Goal: Task Accomplishment & Management: Manage account settings

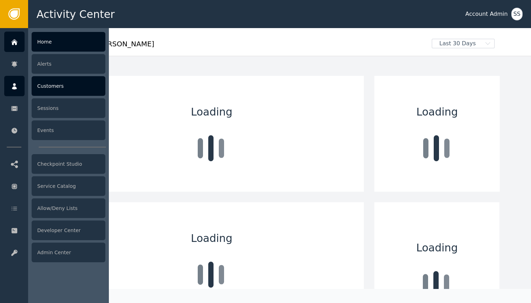
click at [25, 83] on link "Customers" at bounding box center [54, 86] width 101 height 20
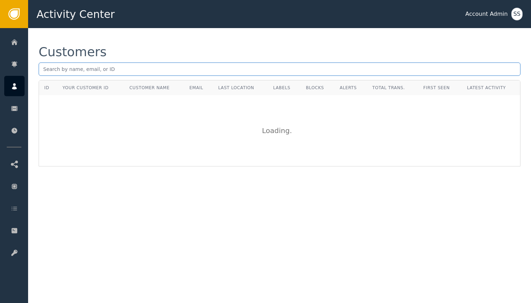
click at [130, 71] on input "text" at bounding box center [280, 68] width 482 height 13
paste input "info@intellomind.ai"
type input "info@intellomind.ai"
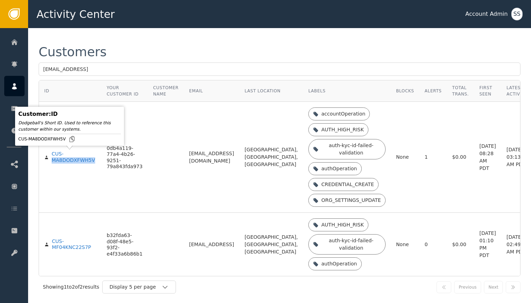
click at [104, 176] on td "0db4a119-77a4-4b26-9251-79a843fda973" at bounding box center [124, 157] width 46 height 111
click at [69, 157] on div "CUS-MA8DODXFWH5V" at bounding box center [74, 157] width 45 height 12
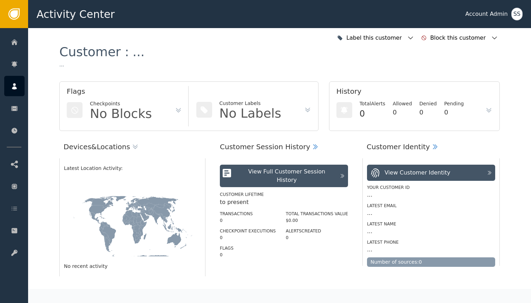
click at [66, 247] on icon at bounding box center [132, 227] width 137 height 68
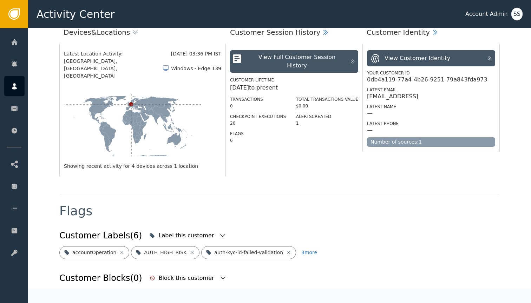
scroll to position [108, 0]
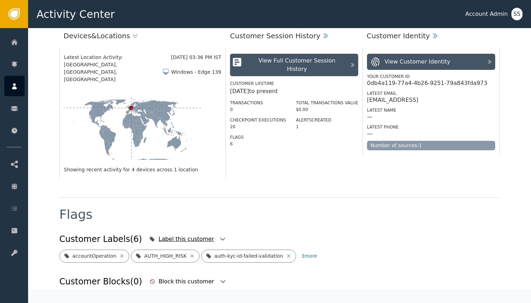
click at [205, 231] on div "Label this customer" at bounding box center [187, 238] width 80 height 15
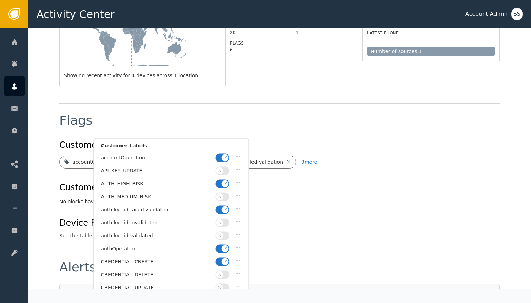
scroll to position [225, 0]
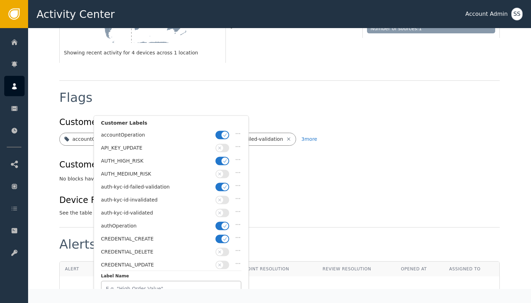
click at [225, 162] on icon "button" at bounding box center [225, 160] width 5 height 5
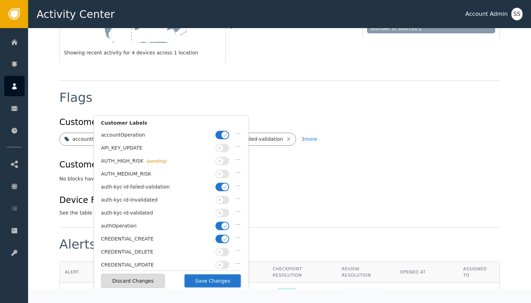
click at [222, 186] on span "button" at bounding box center [225, 186] width 7 height 7
click at [223, 204] on div "auth-kyc-id-invalidated" at bounding box center [171, 201] width 140 height 13
click at [222, 211] on span "button" at bounding box center [219, 212] width 7 height 7
click at [223, 223] on icon "button" at bounding box center [225, 225] width 5 height 5
click at [219, 281] on button "Save Changes" at bounding box center [213, 281] width 58 height 14
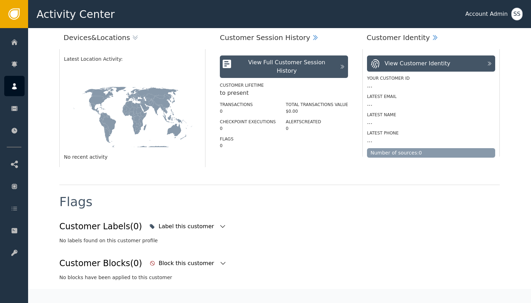
scroll to position [0, 0]
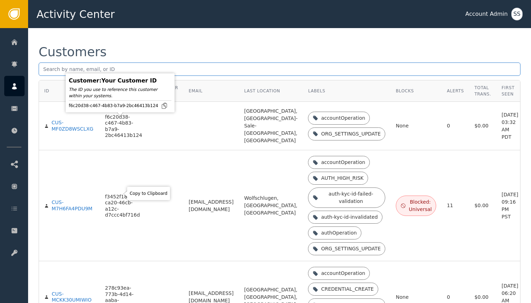
click at [125, 65] on input "text" at bounding box center [280, 68] width 482 height 13
paste input "info@intellomind.ai"
type input "info@intellomind.ai"
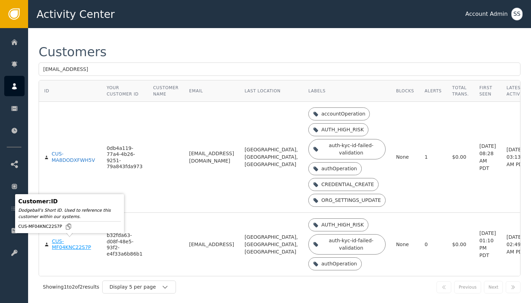
click at [61, 245] on div "CUS-MF04KNC22S7P" at bounding box center [74, 244] width 44 height 12
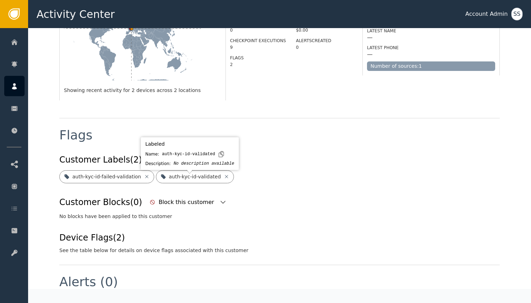
scroll to position [199, 0]
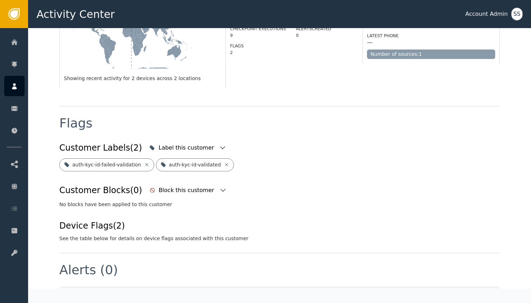
click at [212, 69] on div "Latest Location Activity: Sep 01, 2025, 03:19 PM IST Duesseldorf, Nordrhein-Wes…" at bounding box center [142, 22] width 166 height 132
click at [205, 140] on div "Label this customer" at bounding box center [187, 147] width 80 height 15
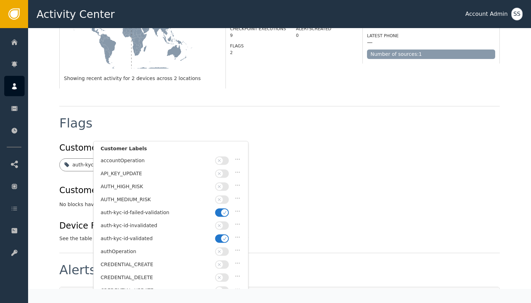
click at [223, 210] on icon "button" at bounding box center [224, 212] width 5 height 5
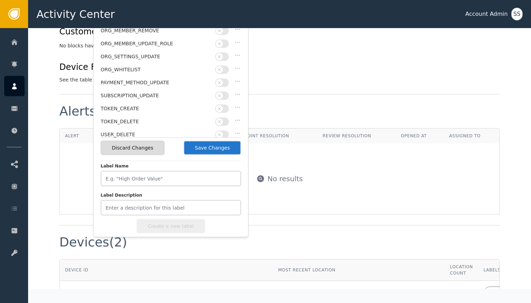
click at [202, 146] on button "Save Changes" at bounding box center [213, 148] width 58 height 14
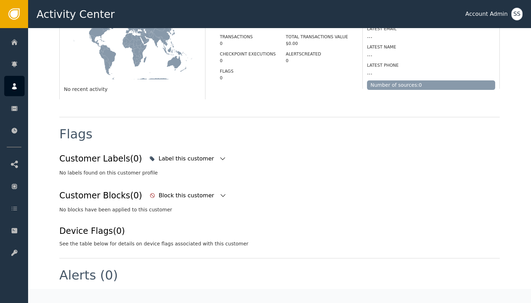
scroll to position [174, 0]
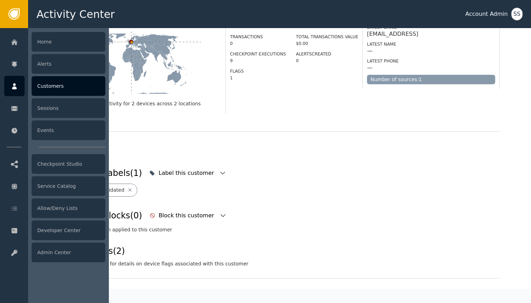
click at [55, 81] on div "Customers" at bounding box center [69, 86] width 74 height 20
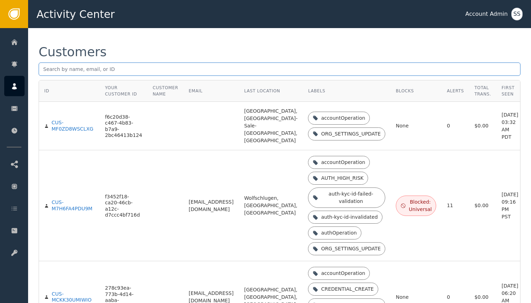
click at [154, 74] on input "text" at bounding box center [280, 68] width 482 height 13
paste input "info@intellomind.ai"
type input "info@intellomind.ai"
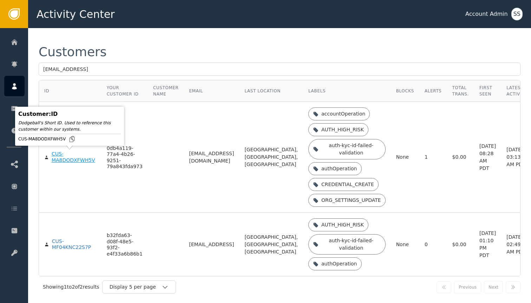
click at [65, 156] on div "CUS-MA8DODXFWH5V" at bounding box center [74, 157] width 45 height 12
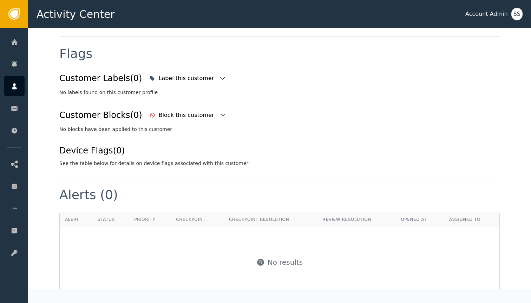
scroll to position [245, 0]
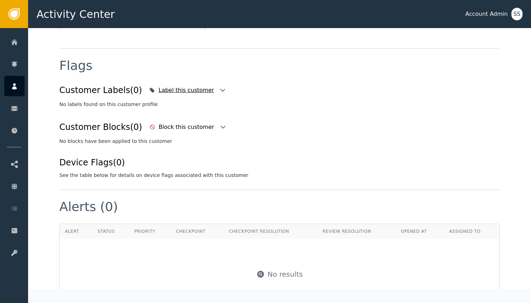
click at [219, 88] on icon "button" at bounding box center [222, 90] width 7 height 7
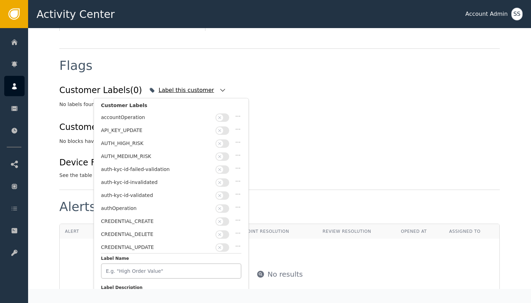
click at [219, 88] on icon "button" at bounding box center [222, 90] width 7 height 7
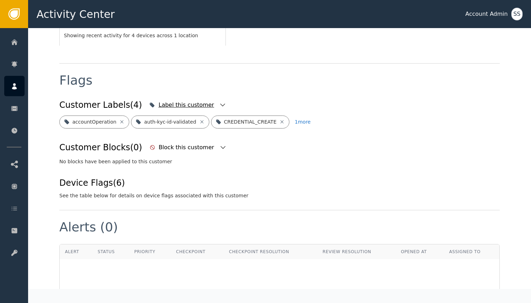
click at [200, 97] on div "Label this customer" at bounding box center [187, 104] width 80 height 15
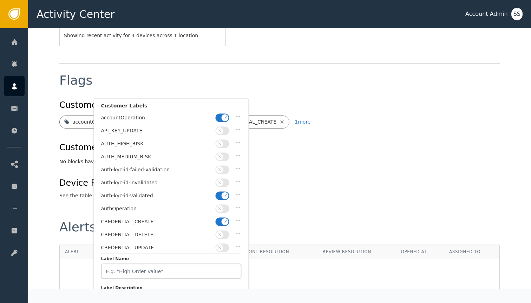
click at [302, 177] on div "Device Flags (6) See the table below for details on device flags associated wit…" at bounding box center [279, 188] width 440 height 23
